Goal: Navigation & Orientation: Understand site structure

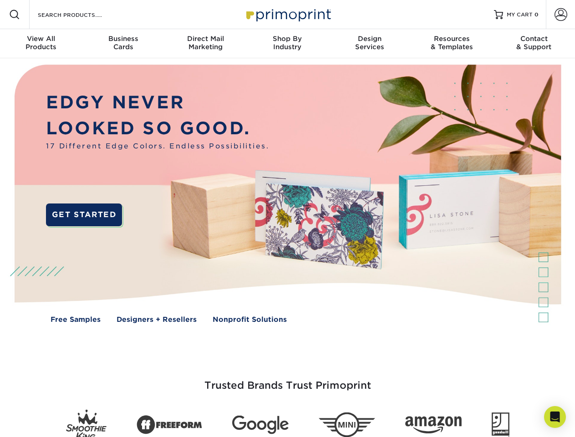
click at [288, 219] on img at bounding box center [288, 200] width 570 height 285
click at [15, 15] on span at bounding box center [14, 14] width 11 height 11
click at [561, 15] on span at bounding box center [561, 14] width 13 height 13
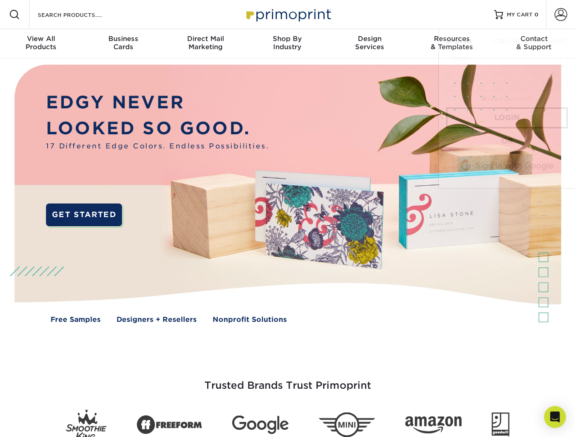
click at [41, 44] on div "View All Products" at bounding box center [41, 43] width 82 height 16
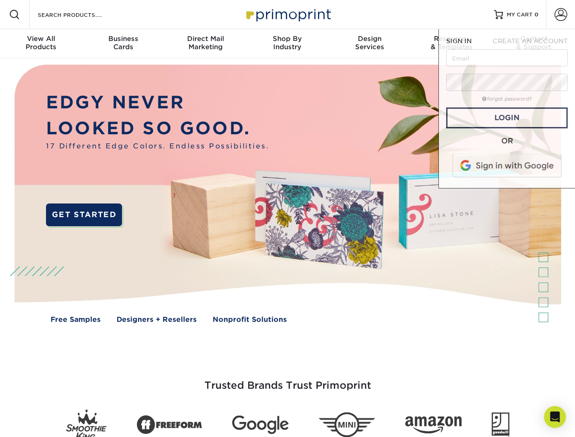
click at [123, 44] on div "Business Cards" at bounding box center [123, 43] width 82 height 16
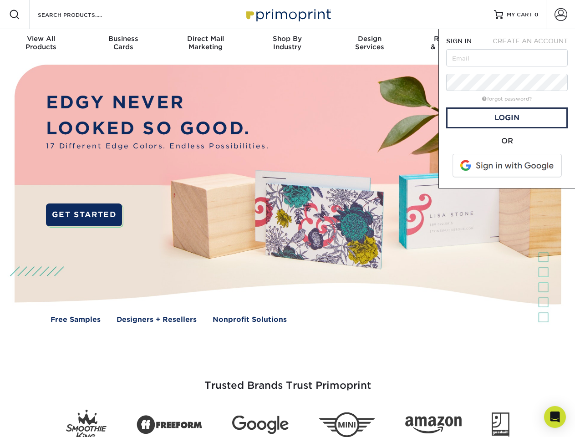
click at [205, 44] on div "Direct Mail Marketing" at bounding box center [205, 43] width 82 height 16
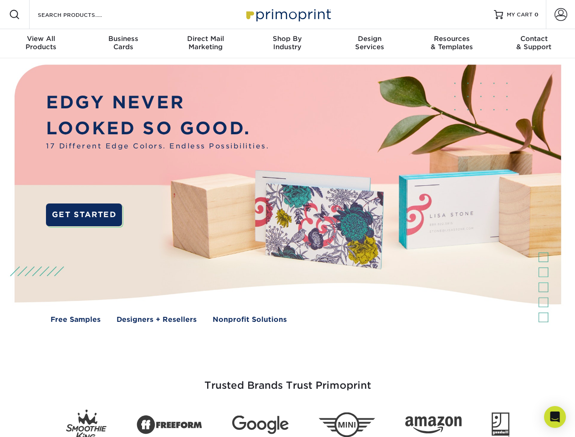
click at [288, 44] on div "Shop By Industry" at bounding box center [288, 43] width 82 height 16
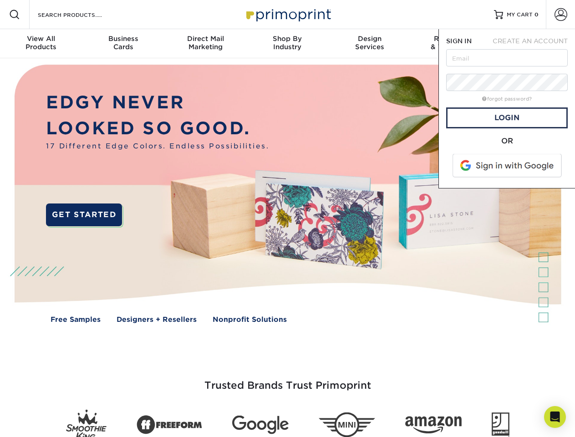
click at [370, 44] on div "Design Services" at bounding box center [370, 43] width 82 height 16
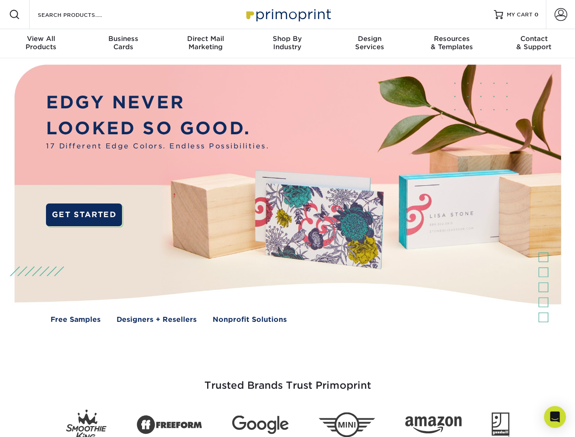
click at [452, 44] on span "SIGN IN" at bounding box center [460, 40] width 26 height 7
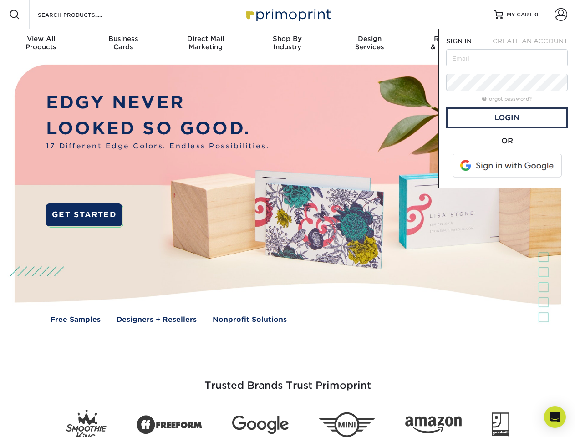
click at [534, 44] on div "Contact & Support" at bounding box center [534, 43] width 82 height 16
